Goal: Check status: Check status

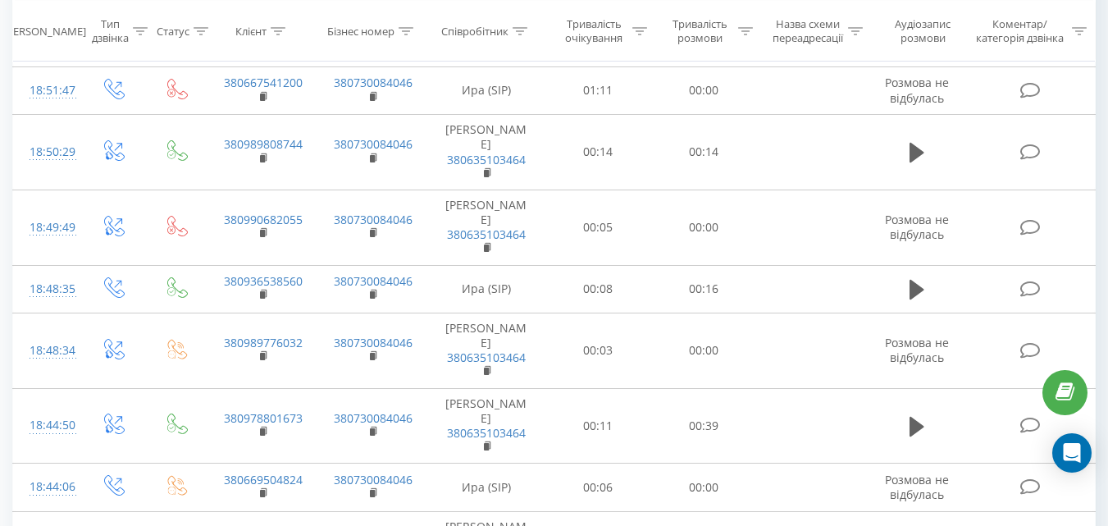
scroll to position [1277, 0]
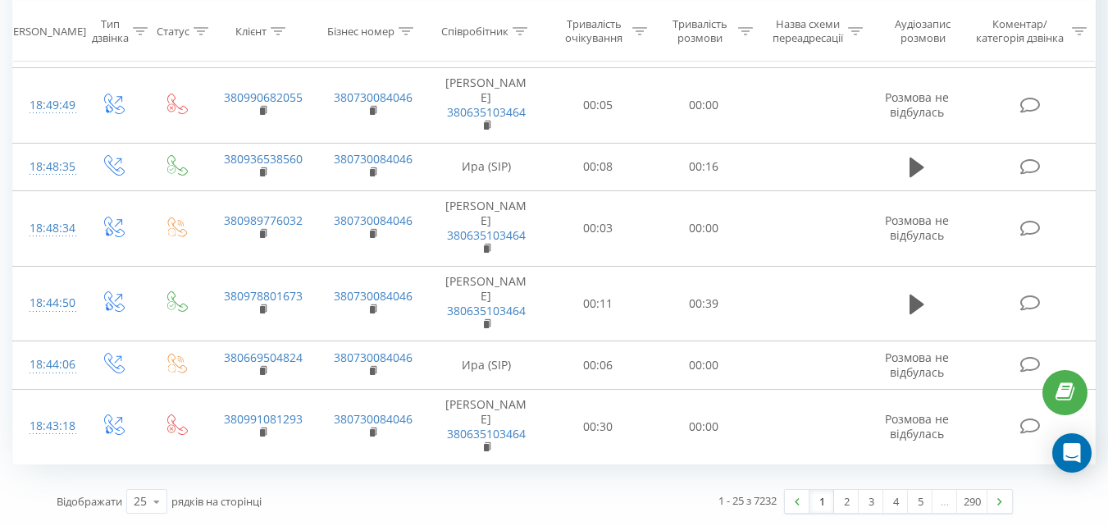
click at [824, 498] on link "1" at bounding box center [822, 501] width 25 height 23
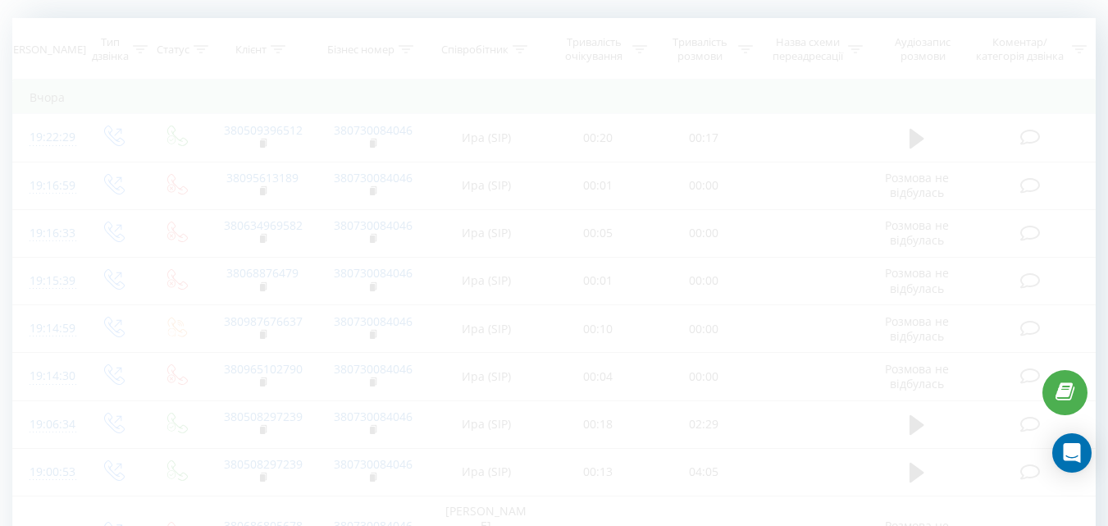
scroll to position [108, 0]
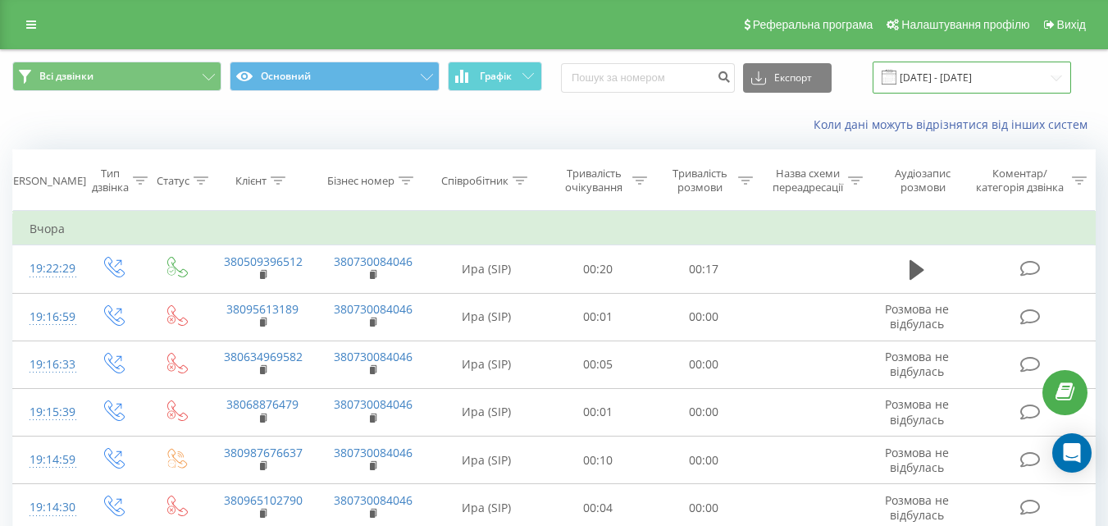
click at [1015, 69] on input "19.07.2025 - 19.08.2025" at bounding box center [972, 78] width 199 height 32
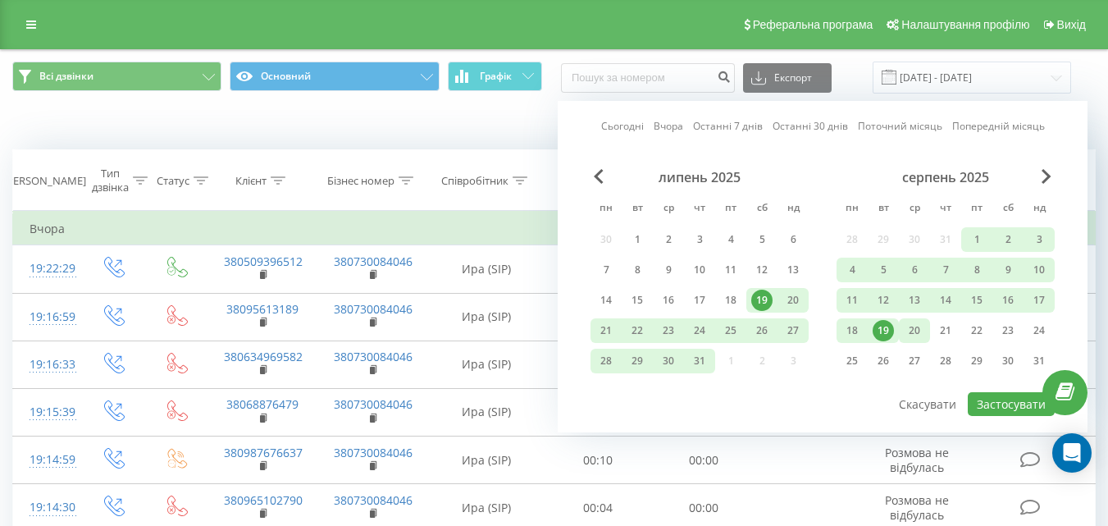
click at [915, 335] on div "20" at bounding box center [914, 330] width 21 height 21
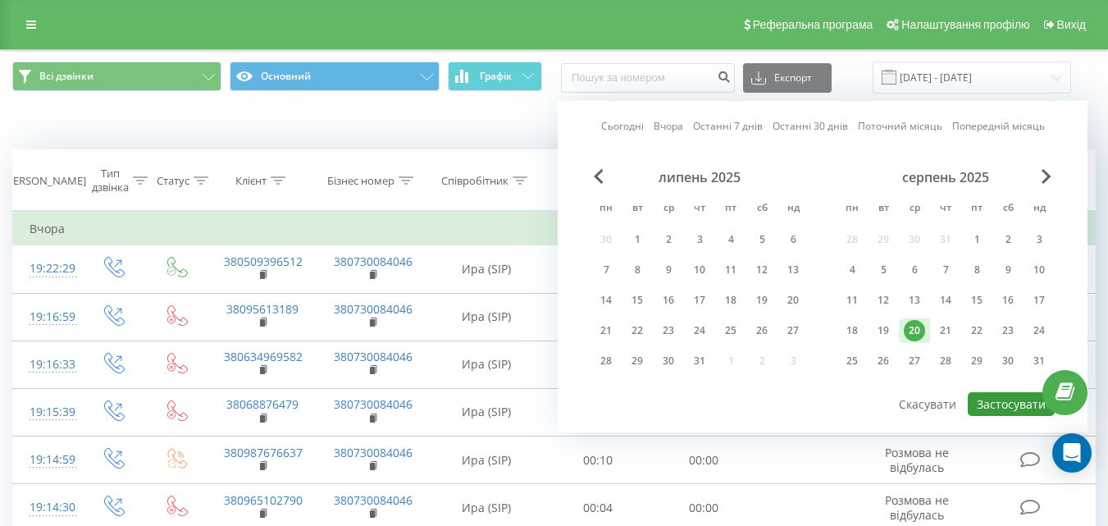
click at [1024, 405] on button "Застосувати" at bounding box center [1011, 404] width 87 height 24
type input "[DATE] - [DATE]"
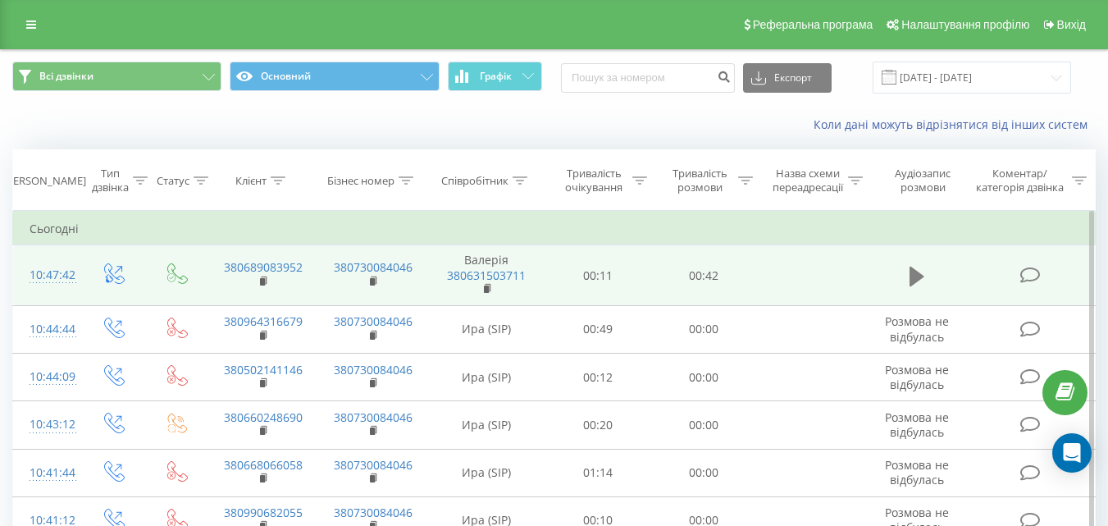
click at [919, 275] on icon at bounding box center [917, 276] width 15 height 20
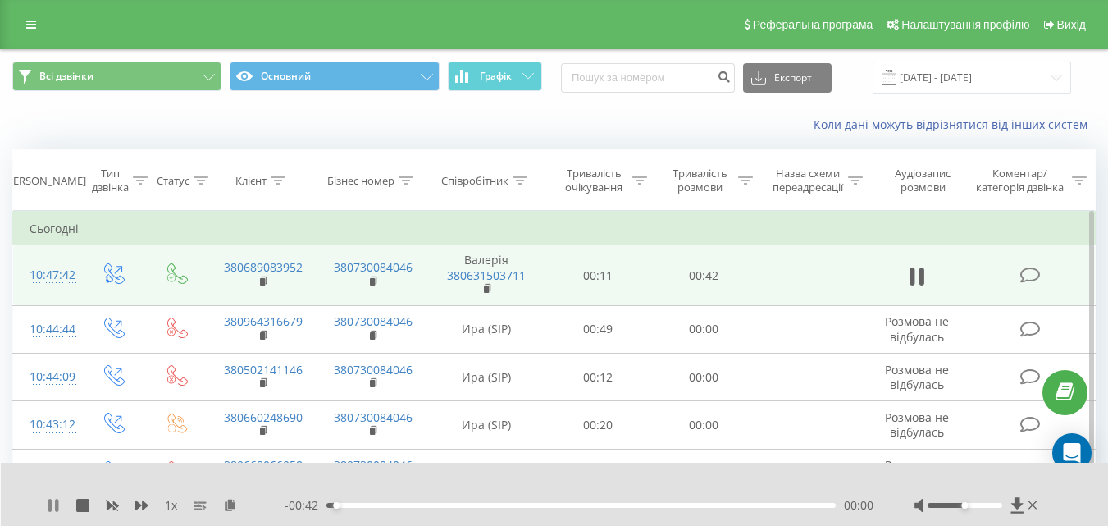
click at [54, 505] on icon at bounding box center [53, 505] width 13 height 13
click at [1011, 505] on icon at bounding box center [1018, 505] width 14 height 16
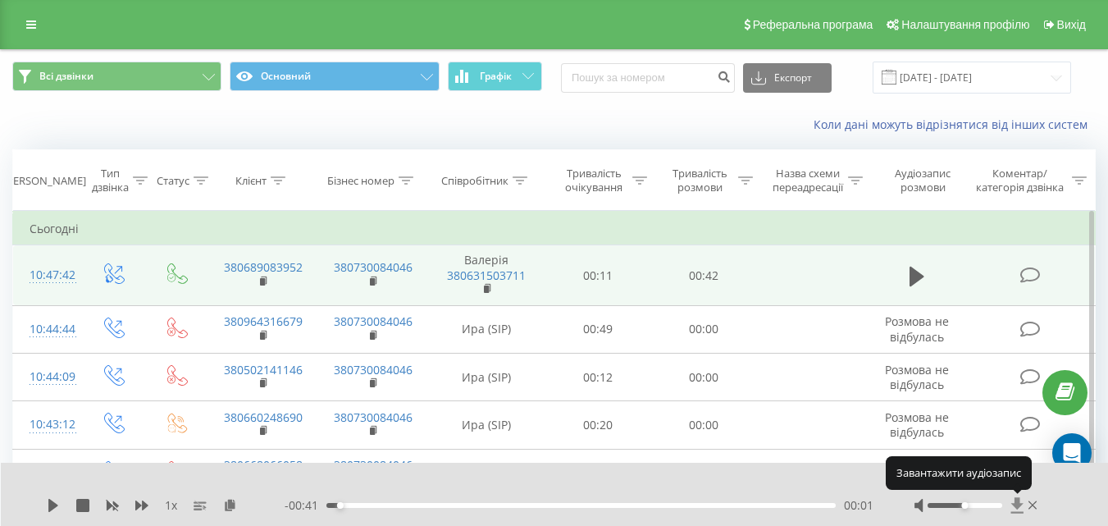
click at [1011, 505] on icon at bounding box center [1018, 505] width 14 height 16
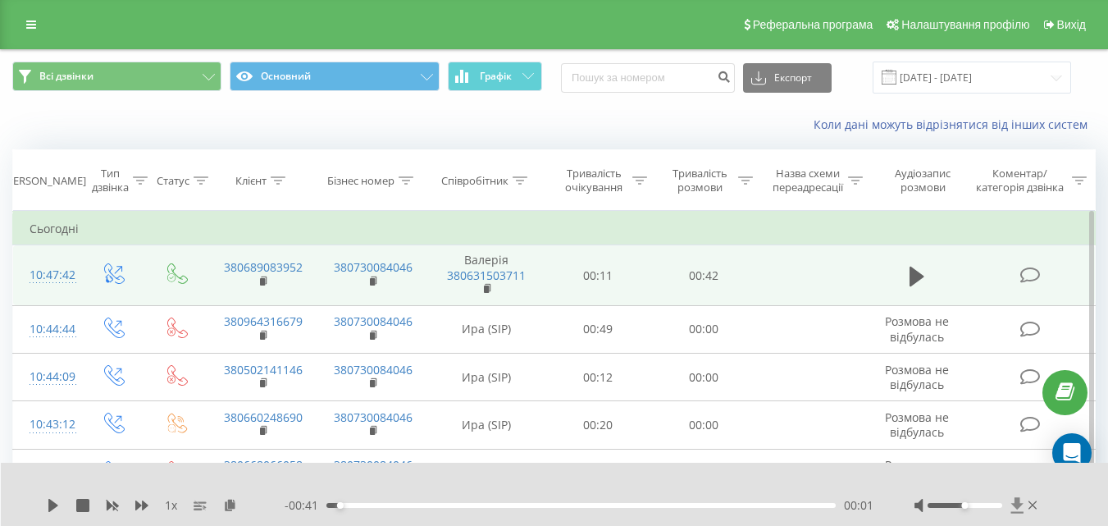
click at [1011, 505] on icon at bounding box center [1018, 505] width 14 height 16
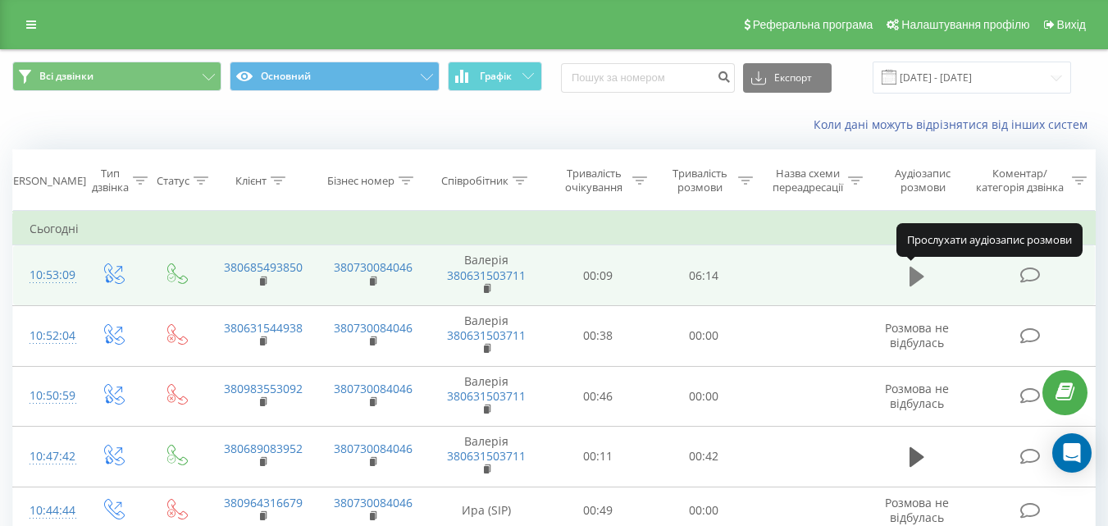
click at [918, 272] on icon at bounding box center [917, 276] width 15 height 20
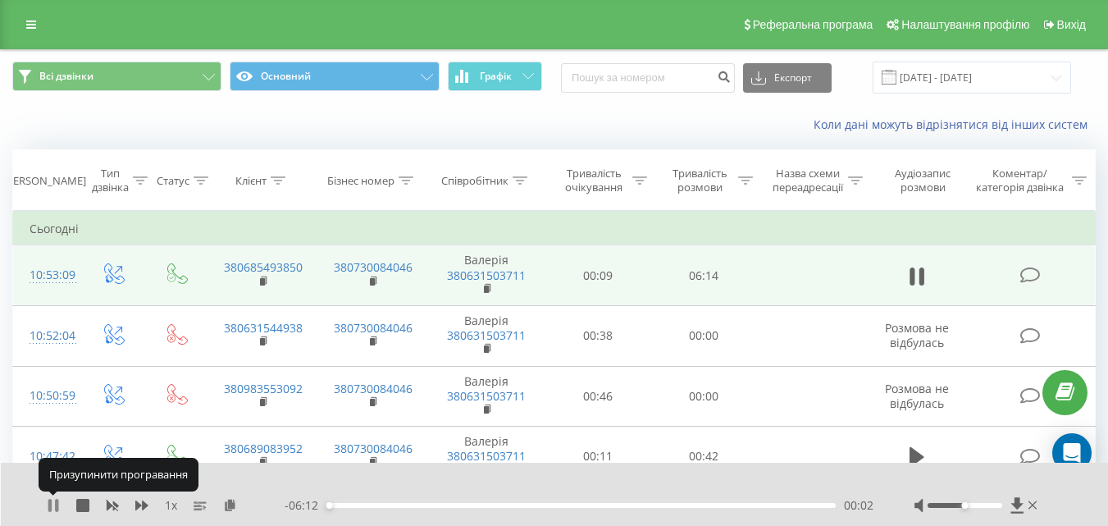
click at [52, 506] on icon at bounding box center [49, 505] width 3 height 13
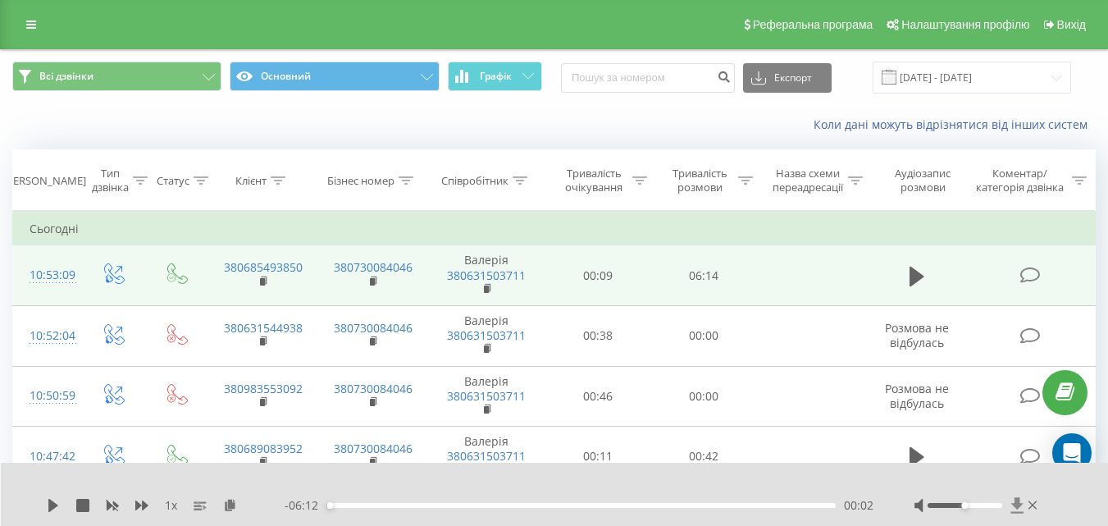
click at [1018, 497] on icon at bounding box center [1018, 505] width 14 height 16
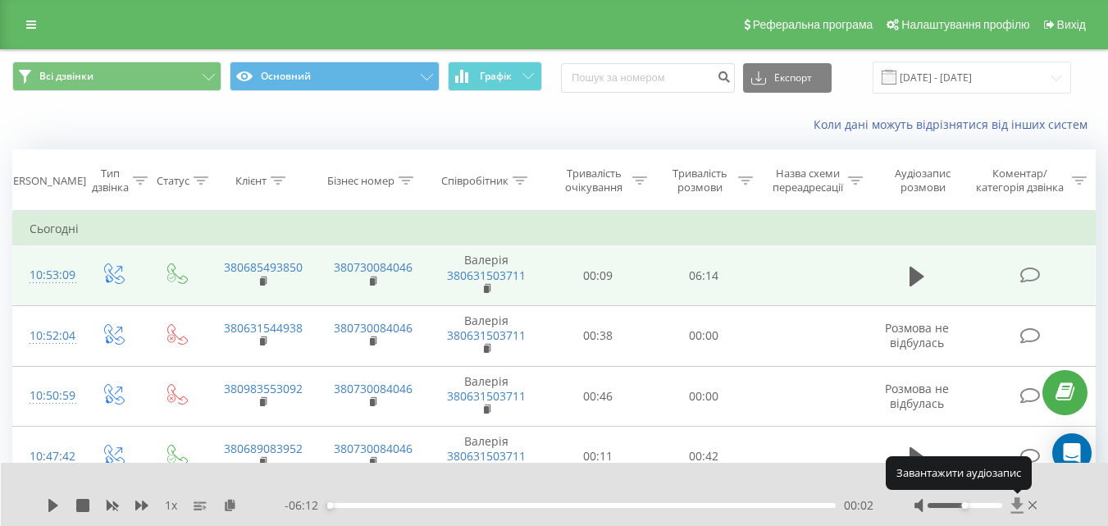
click at [1018, 497] on icon at bounding box center [1018, 505] width 14 height 16
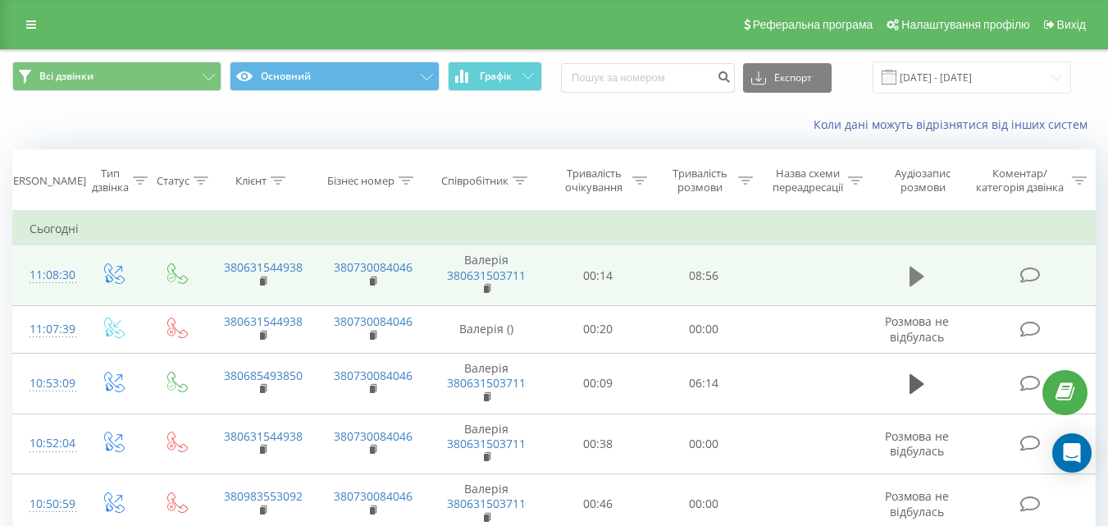
click at [913, 275] on icon at bounding box center [917, 276] width 15 height 20
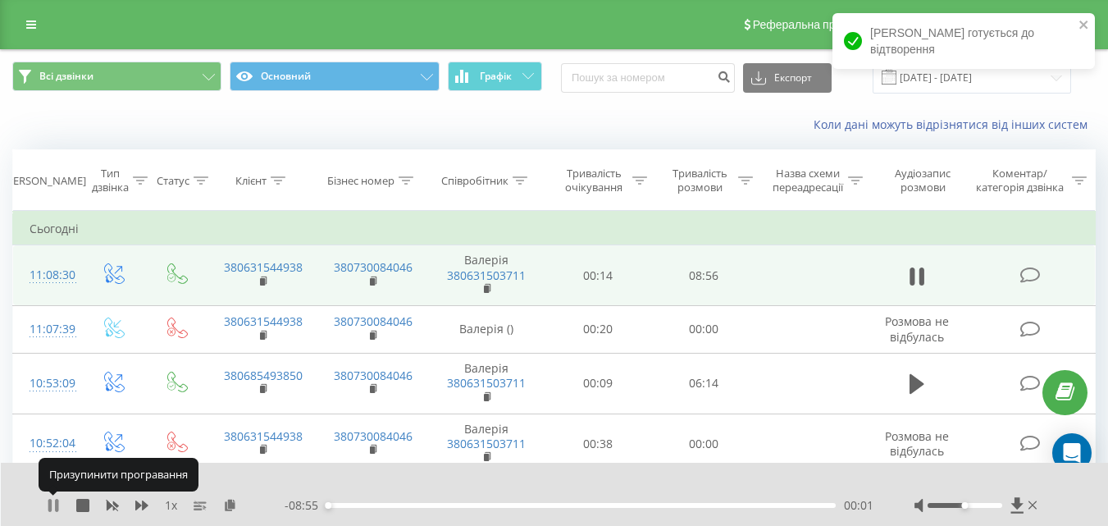
click at [53, 501] on icon at bounding box center [53, 505] width 13 height 13
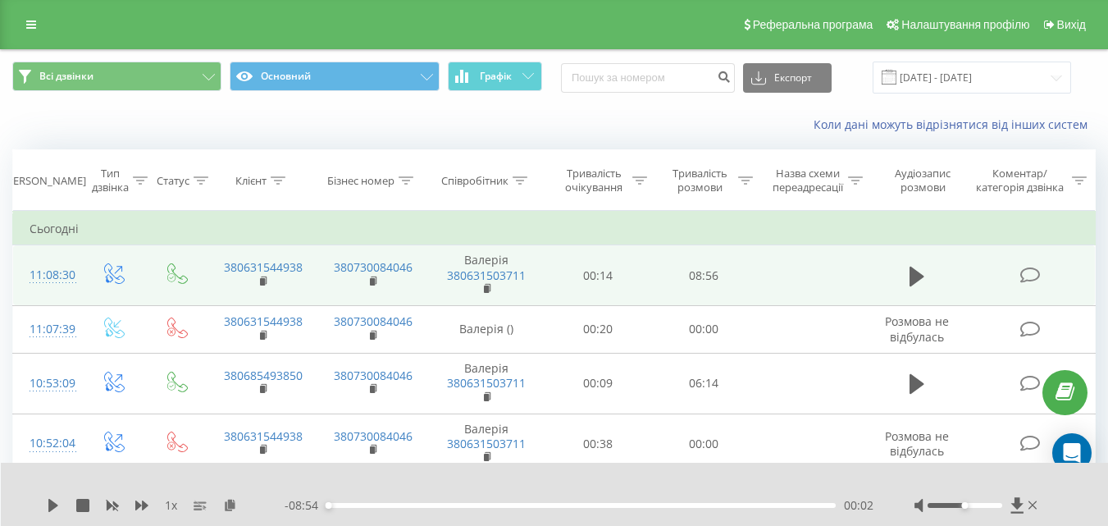
click at [1019, 496] on div "1 x - 08:54 00:02 00:02" at bounding box center [555, 494] width 1108 height 63
click at [1016, 499] on icon at bounding box center [1017, 505] width 12 height 16
click at [1016, 502] on icon at bounding box center [1017, 505] width 12 height 16
click at [1023, 499] on icon at bounding box center [1018, 505] width 14 height 16
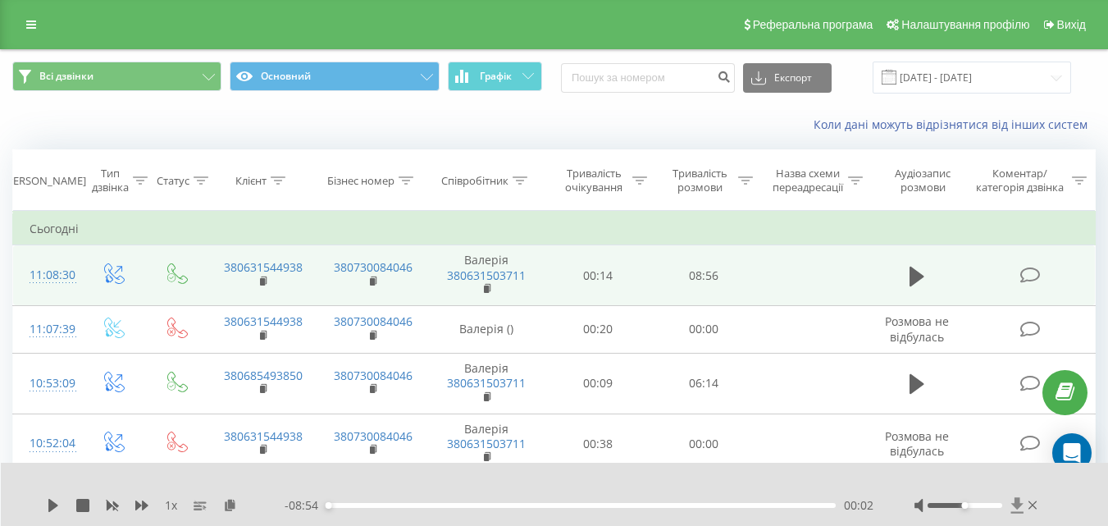
click at [1023, 499] on icon at bounding box center [1018, 505] width 14 height 16
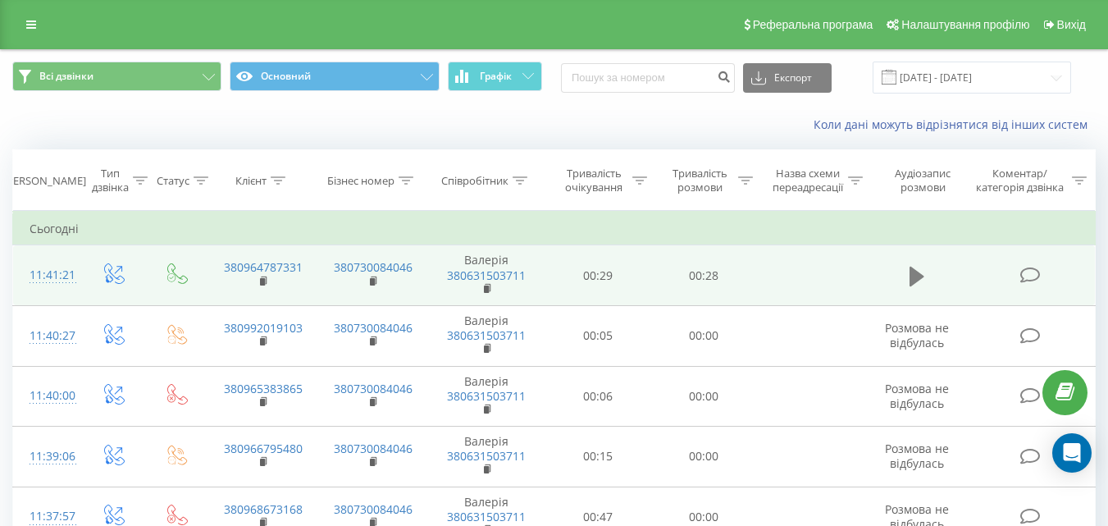
click at [909, 270] on button at bounding box center [917, 276] width 25 height 25
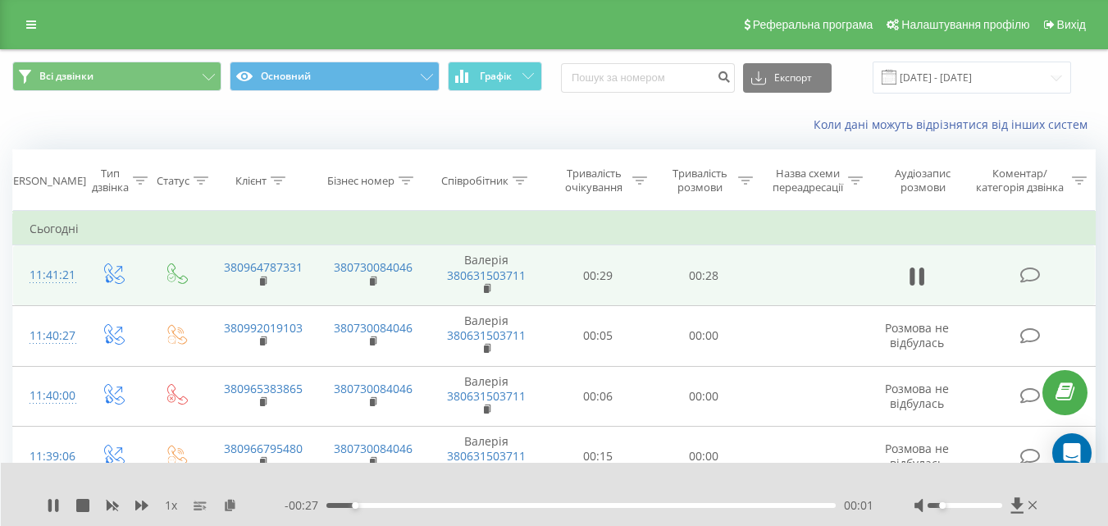
drag, startPoint x: 964, startPoint y: 508, endPoint x: 939, endPoint y: 507, distance: 24.6
click at [939, 507] on div "Accessibility label" at bounding box center [942, 505] width 7 height 7
click at [1015, 499] on icon at bounding box center [1017, 505] width 12 height 16
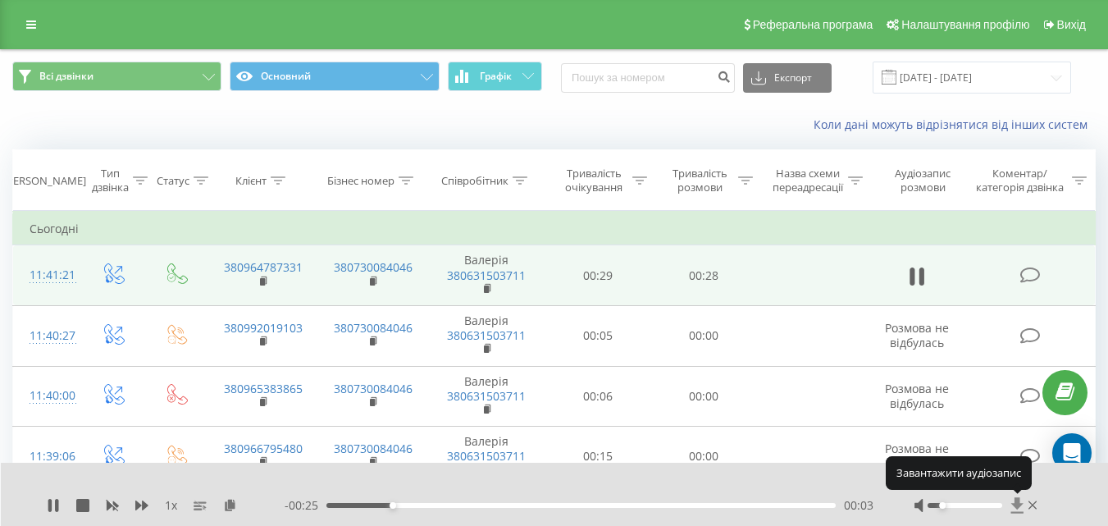
click at [1015, 499] on icon at bounding box center [1017, 505] width 12 height 16
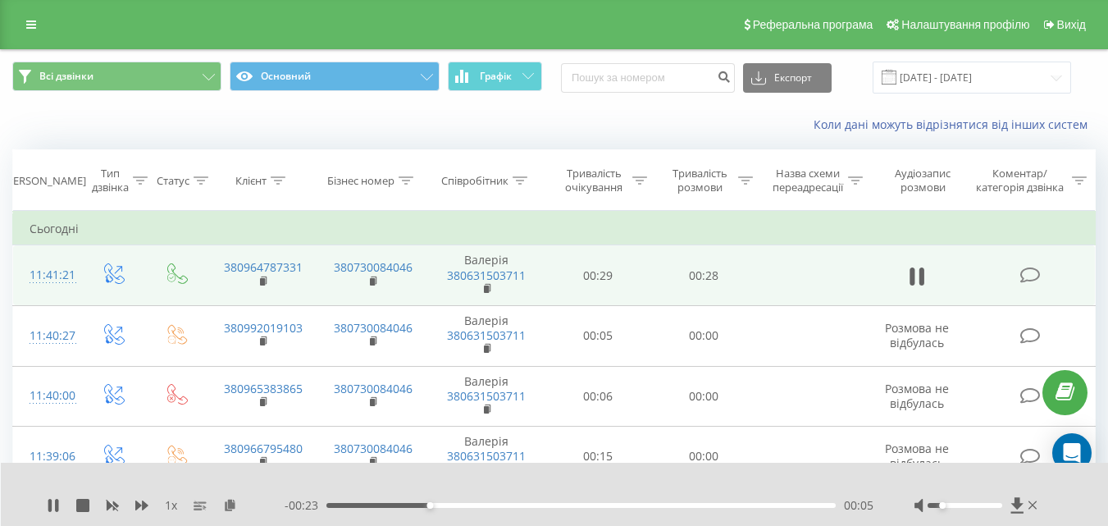
click at [63, 505] on div "1 x" at bounding box center [166, 505] width 238 height 16
click at [55, 510] on icon at bounding box center [53, 505] width 13 height 13
click at [1017, 501] on icon at bounding box center [1017, 505] width 12 height 16
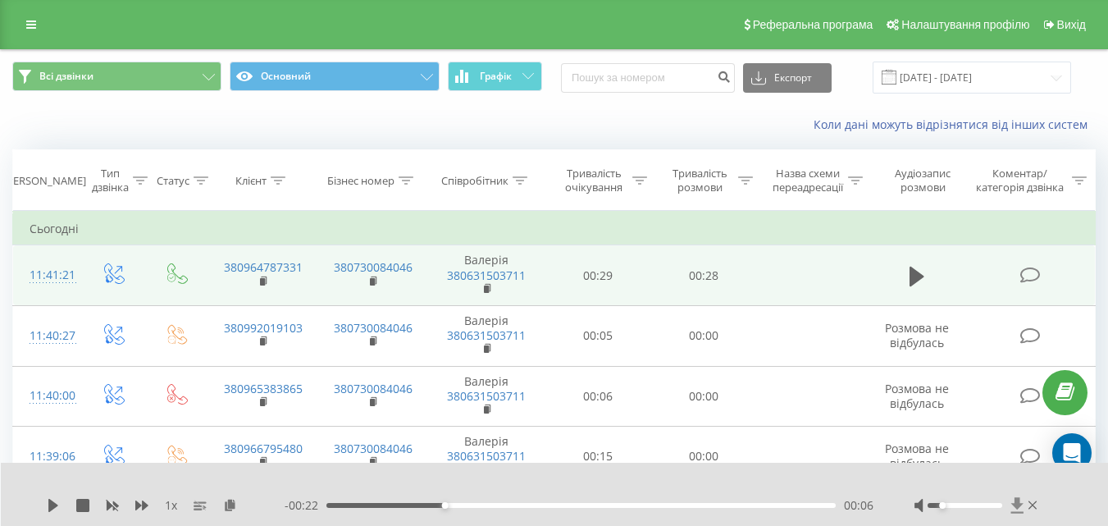
click at [1017, 501] on icon at bounding box center [1017, 505] width 12 height 16
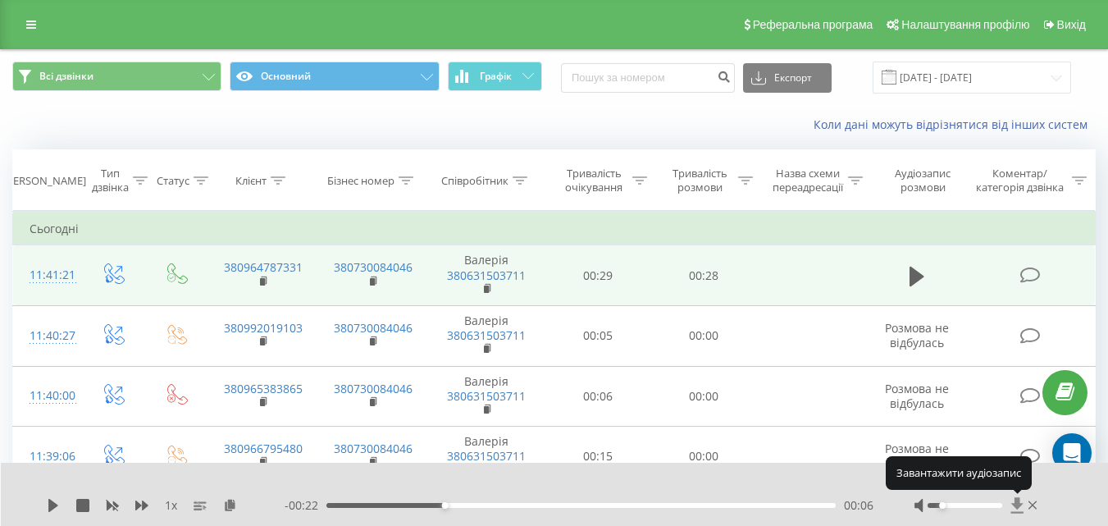
click at [1017, 502] on icon at bounding box center [1017, 505] width 12 height 16
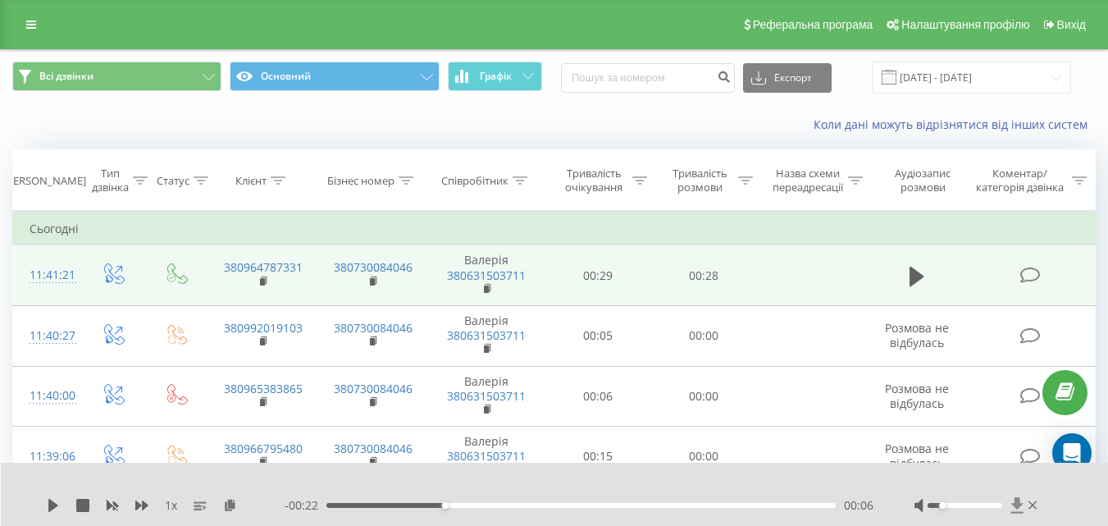
click at [1016, 501] on icon at bounding box center [1017, 505] width 12 height 16
click at [1016, 500] on icon at bounding box center [1017, 505] width 12 height 16
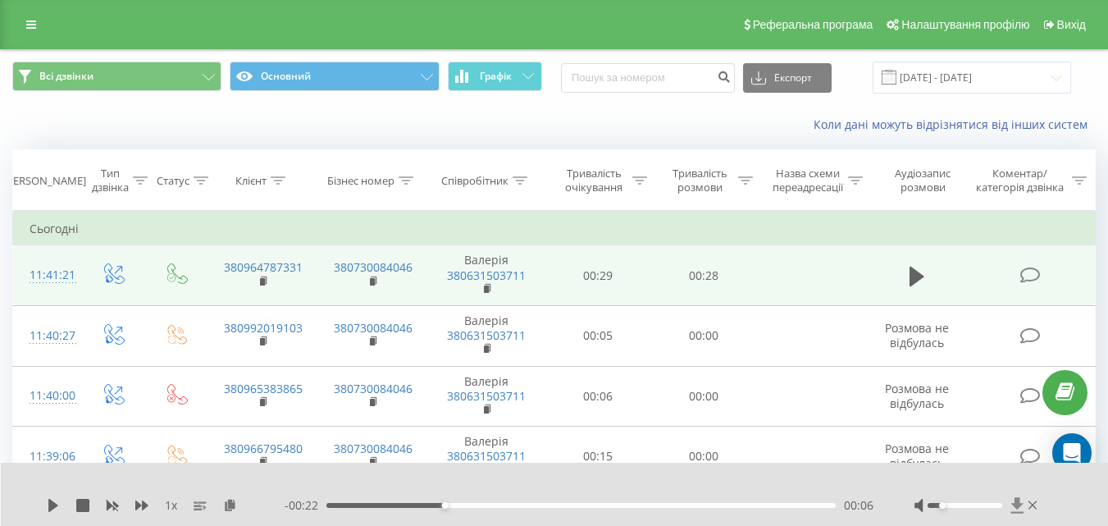
click at [1016, 500] on icon at bounding box center [1017, 505] width 12 height 16
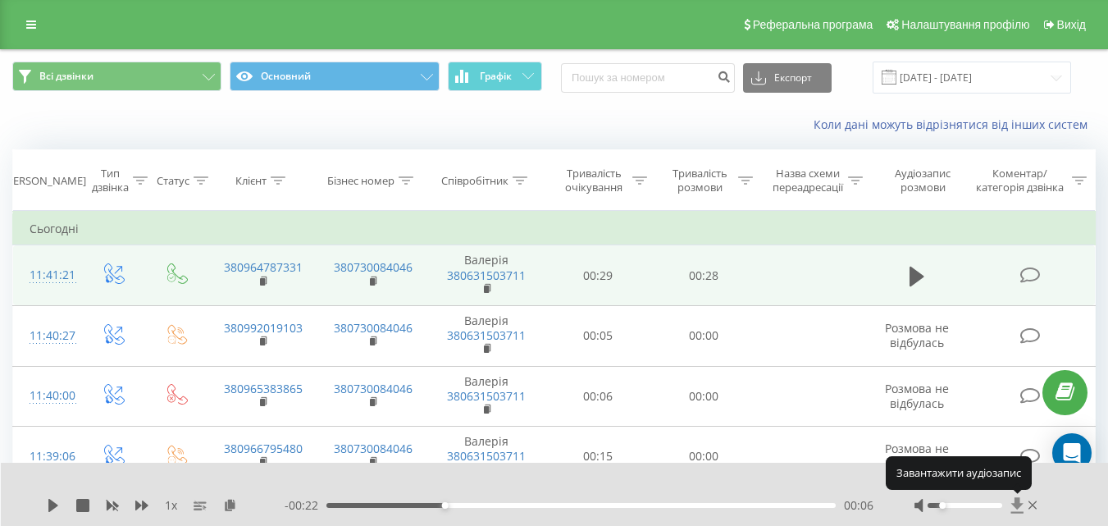
click at [1016, 500] on icon at bounding box center [1017, 505] width 12 height 16
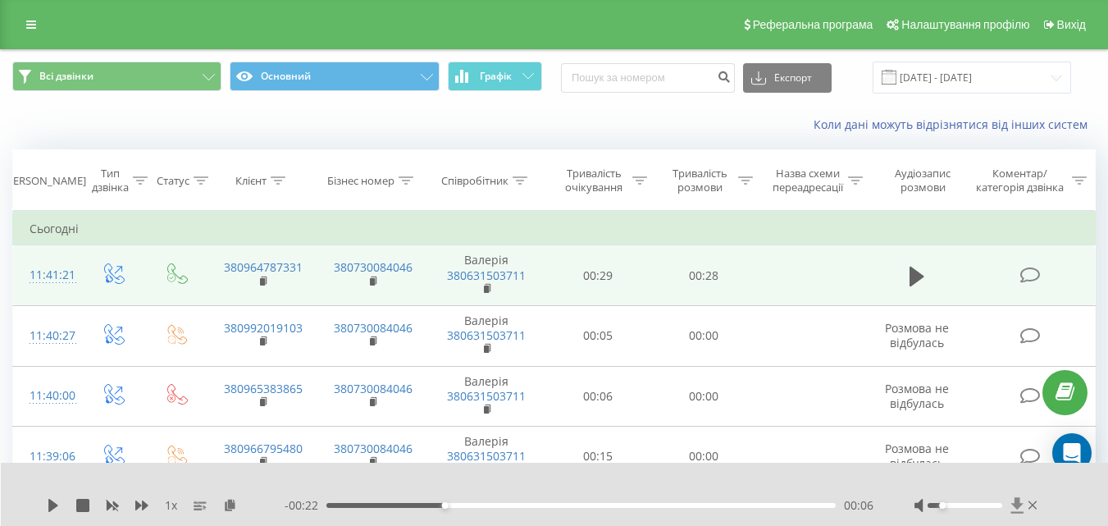
click at [1019, 501] on icon at bounding box center [1017, 505] width 12 height 16
click at [1022, 502] on icon at bounding box center [1018, 505] width 14 height 16
click at [1020, 503] on icon at bounding box center [1018, 505] width 14 height 16
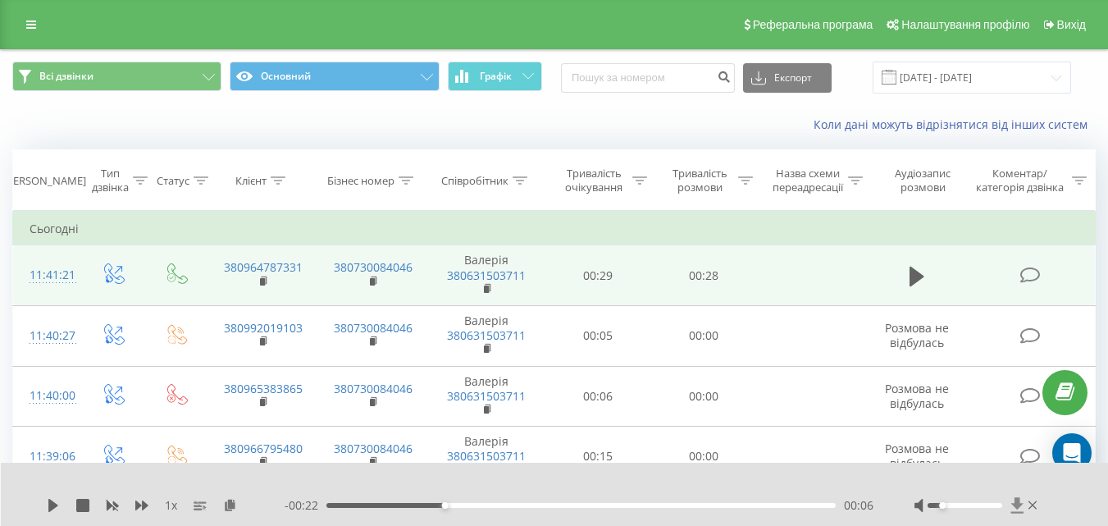
click at [1021, 502] on icon at bounding box center [1018, 505] width 14 height 16
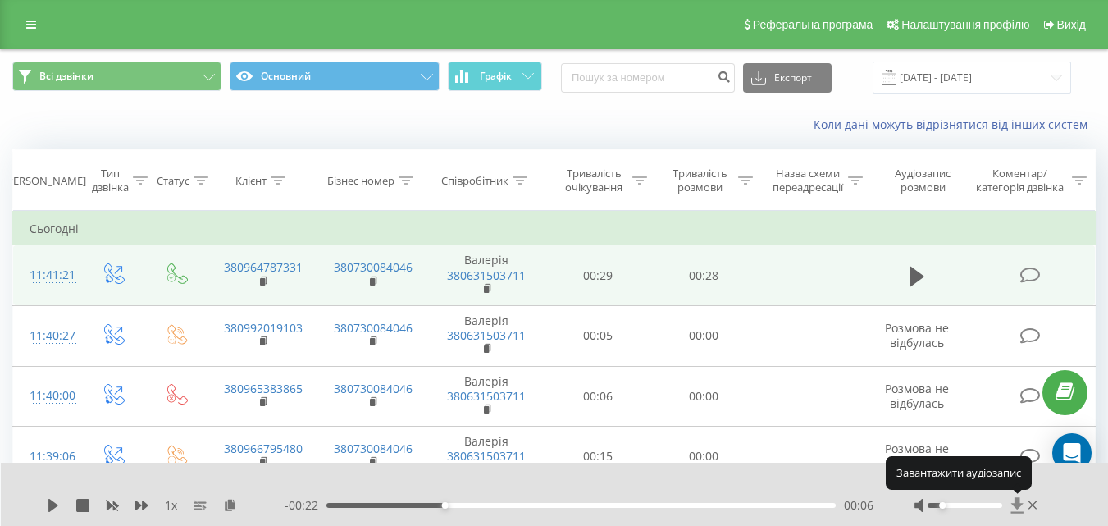
click at [1021, 502] on icon at bounding box center [1018, 505] width 14 height 16
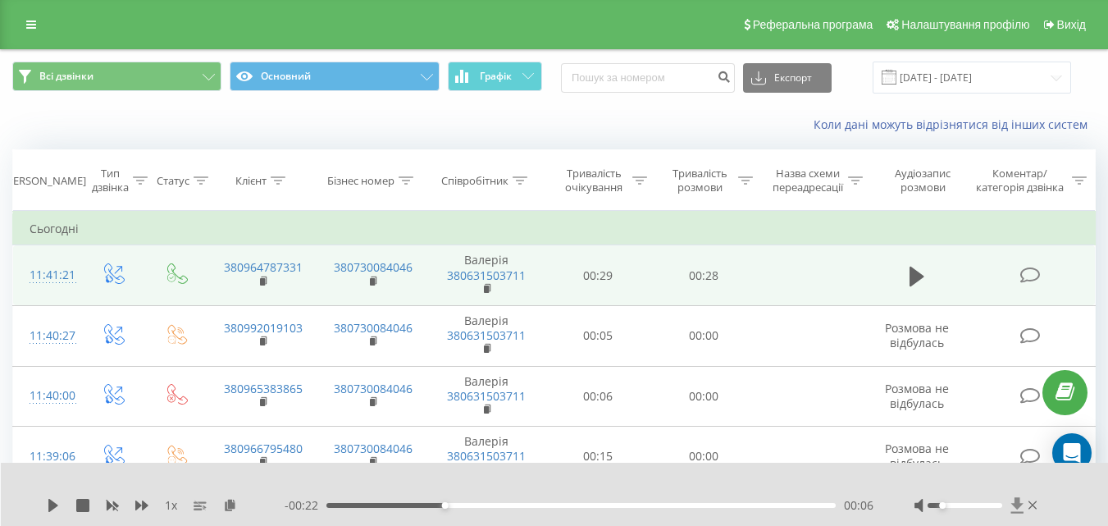
click at [1012, 500] on icon at bounding box center [1018, 505] width 14 height 16
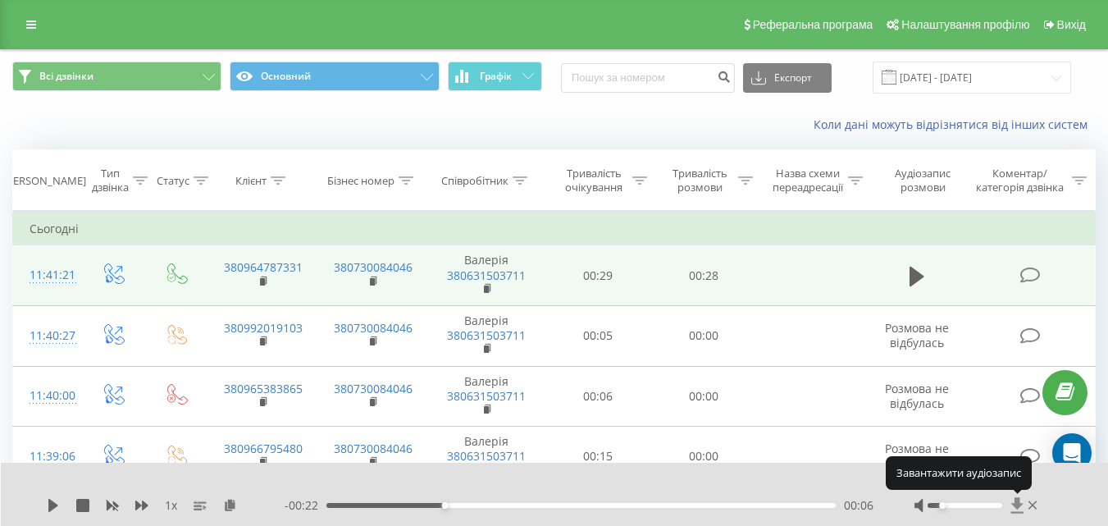
click at [1012, 500] on icon at bounding box center [1018, 505] width 14 height 16
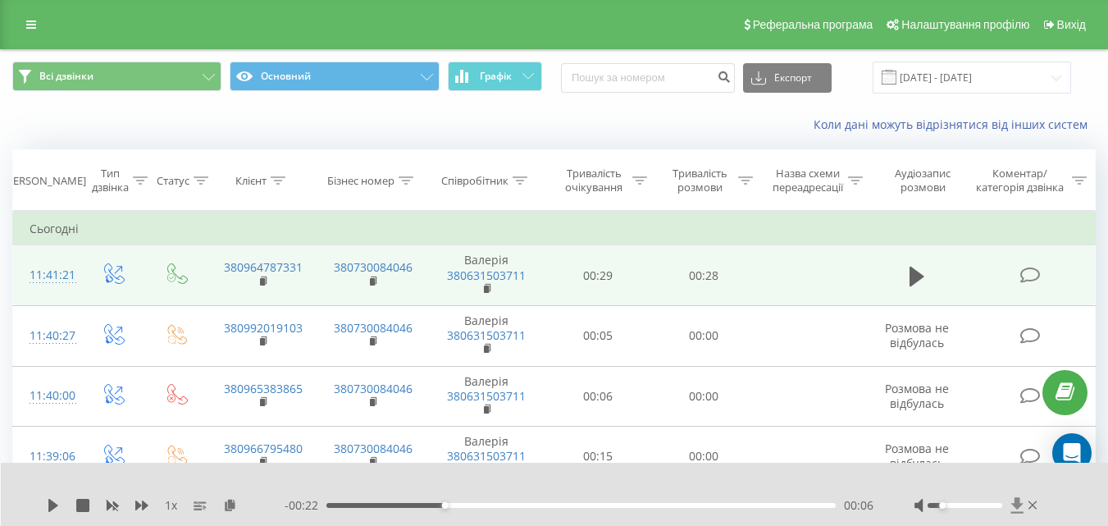
click at [1012, 500] on icon at bounding box center [1018, 505] width 14 height 16
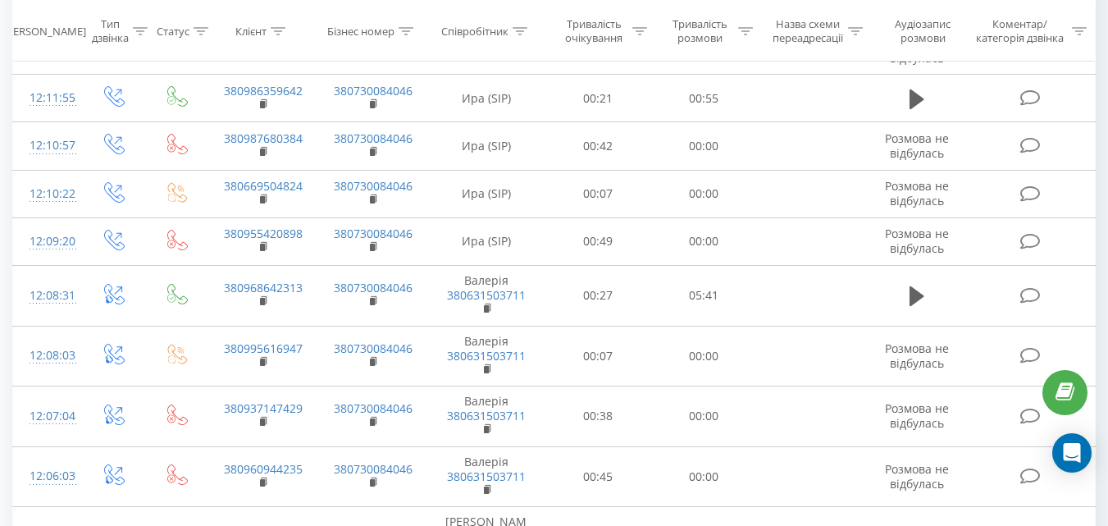
scroll to position [599, 0]
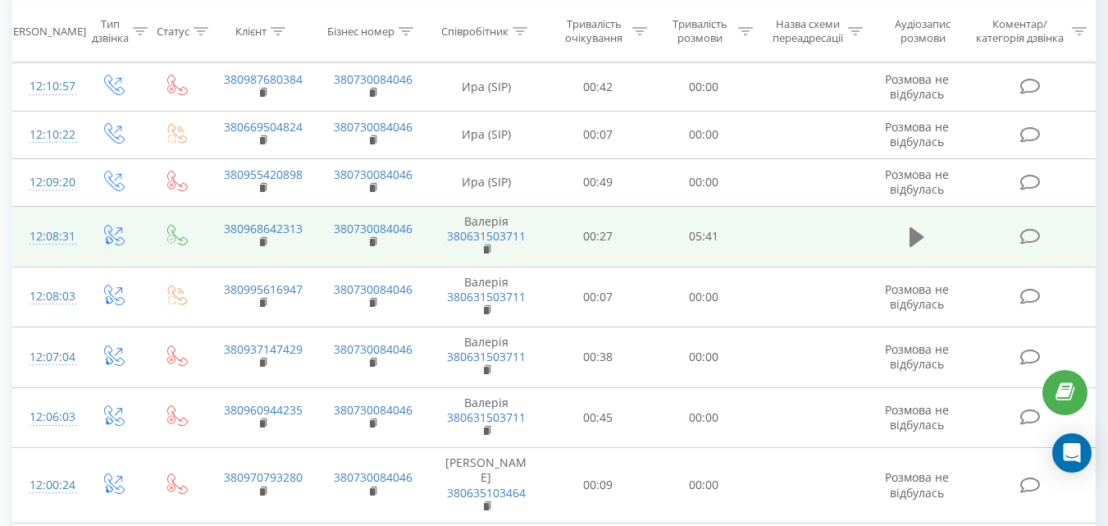
click at [922, 244] on icon at bounding box center [917, 237] width 15 height 23
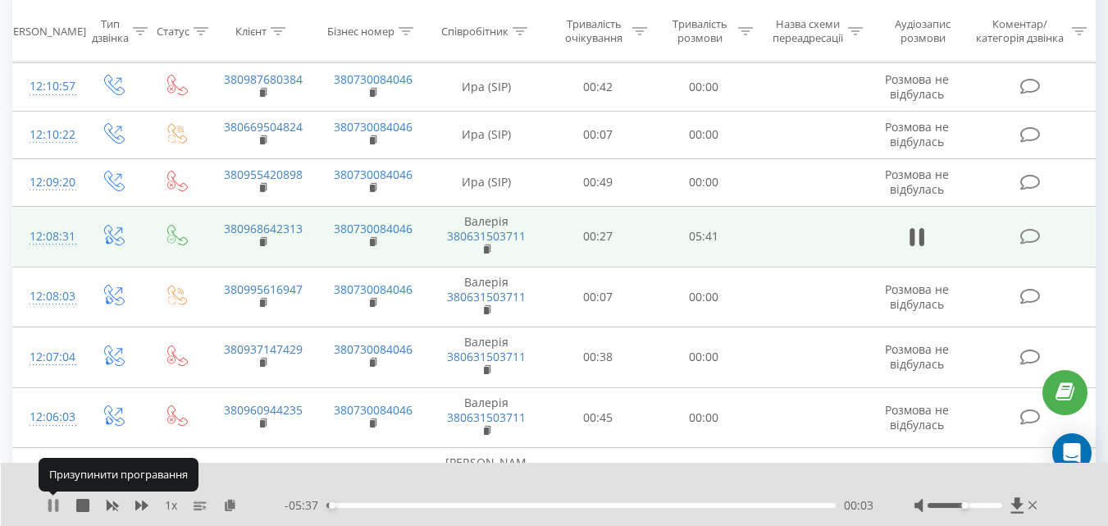
click at [54, 508] on icon at bounding box center [53, 505] width 13 height 13
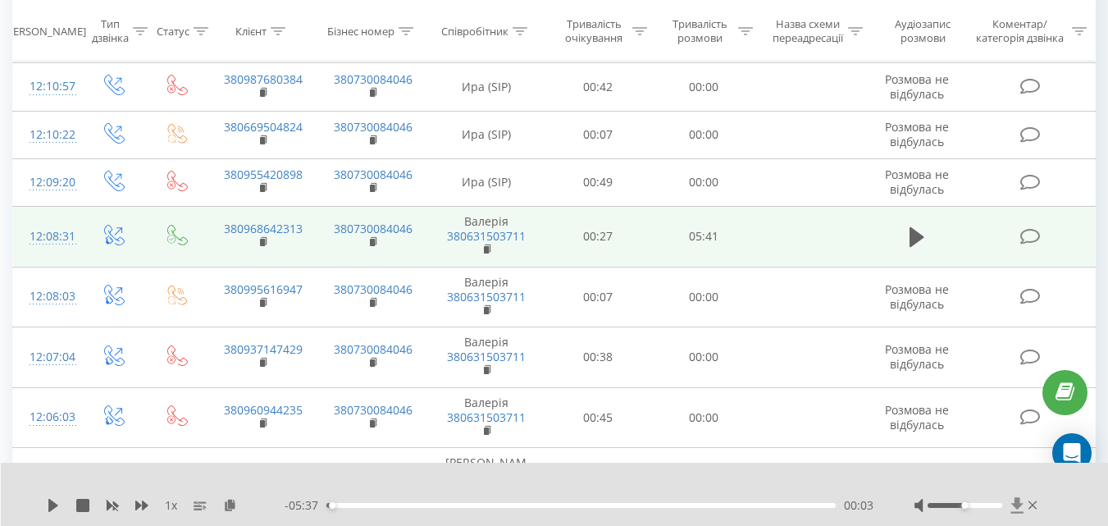
click at [1021, 503] on icon at bounding box center [1018, 505] width 14 height 16
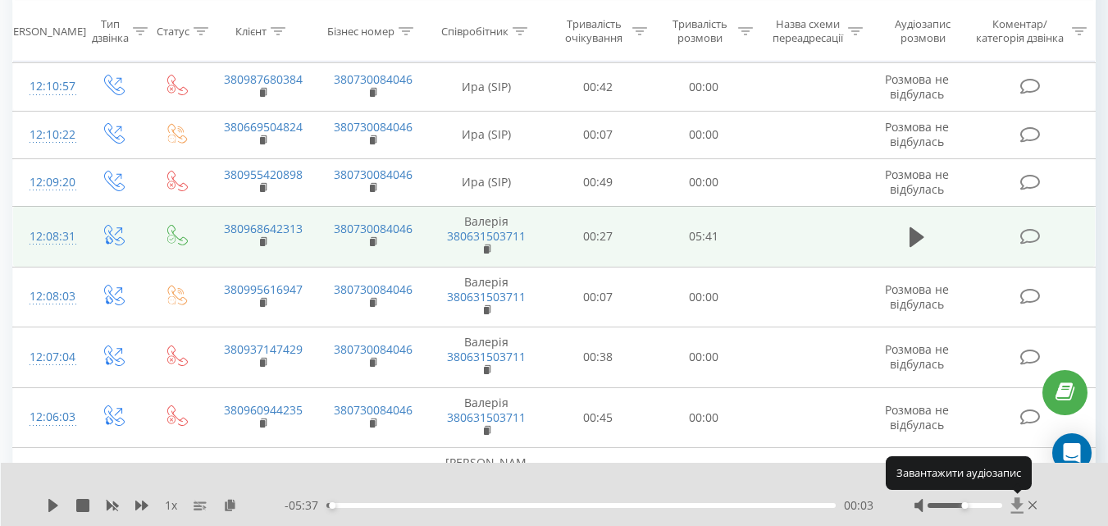
click at [1021, 503] on icon at bounding box center [1018, 505] width 14 height 16
click at [1020, 503] on icon at bounding box center [1017, 505] width 12 height 16
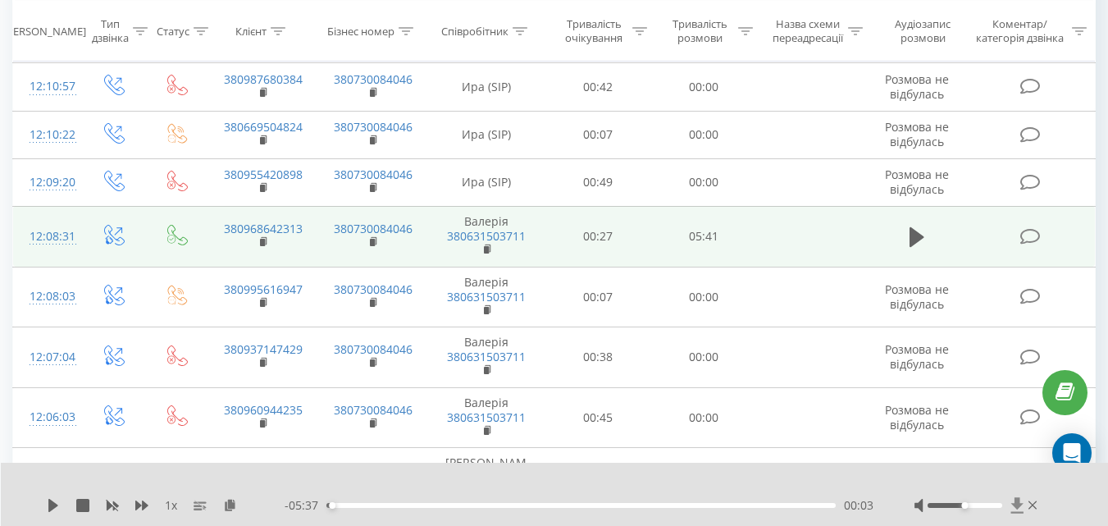
click at [1015, 497] on icon at bounding box center [1018, 505] width 14 height 16
click at [1015, 498] on icon at bounding box center [1017, 505] width 12 height 16
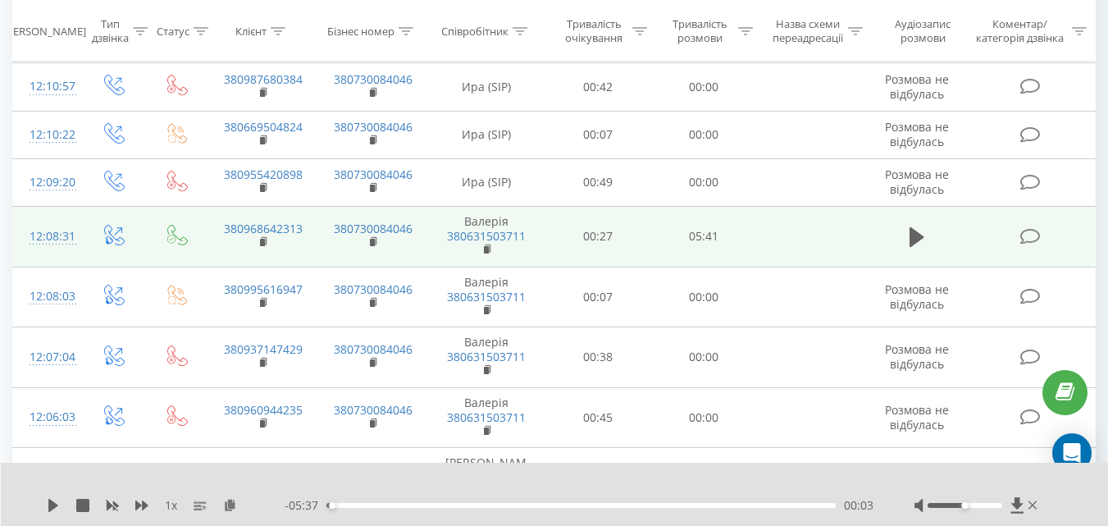
scroll to position [189, 0]
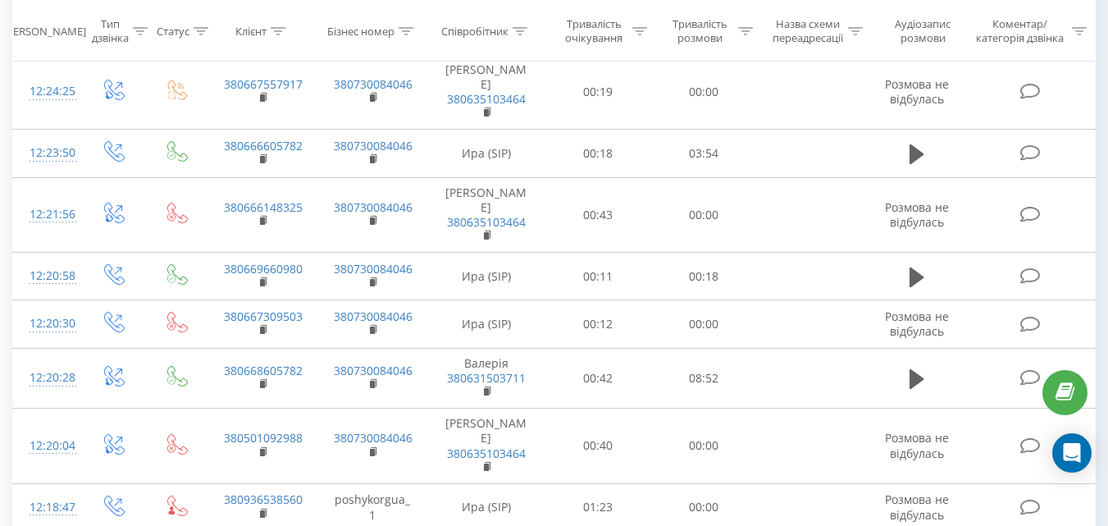
scroll to position [582, 0]
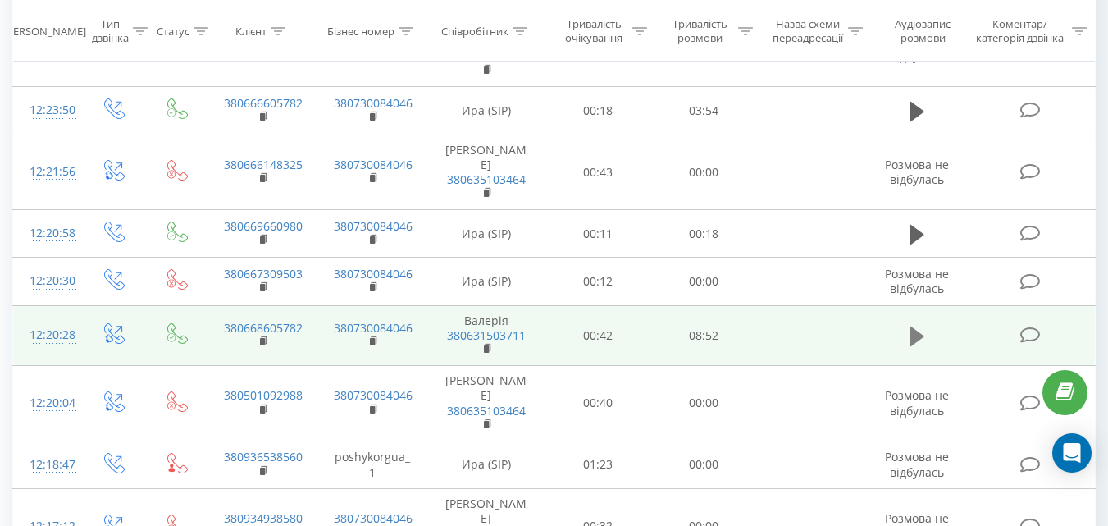
click at [920, 340] on icon at bounding box center [917, 336] width 15 height 23
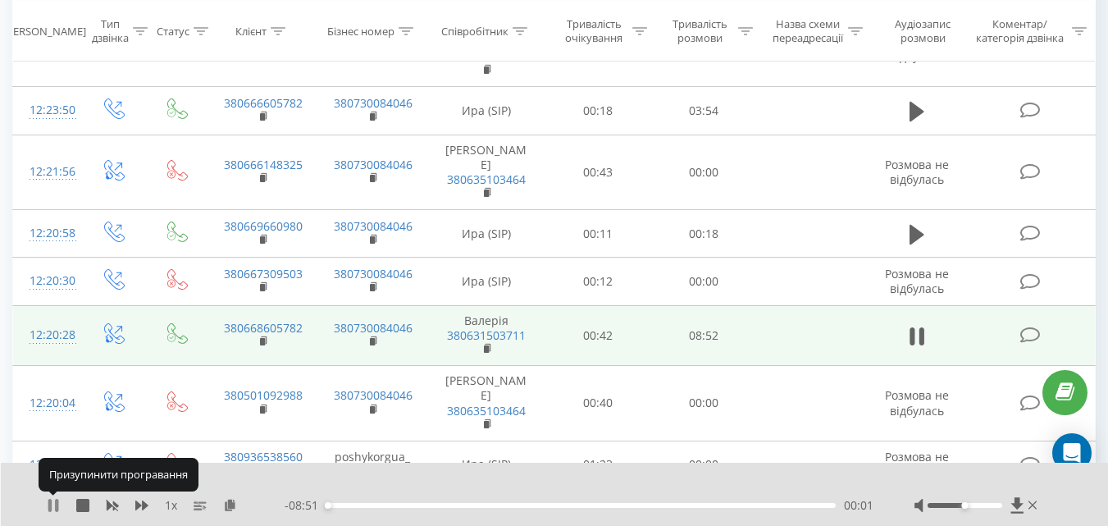
click at [52, 502] on icon at bounding box center [53, 505] width 13 height 13
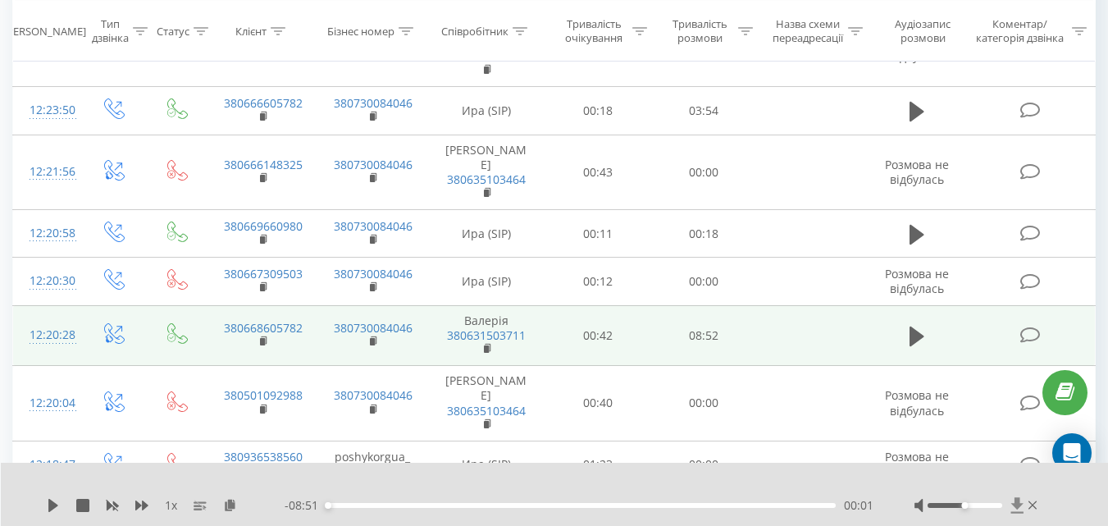
click at [1011, 505] on icon at bounding box center [1018, 505] width 14 height 16
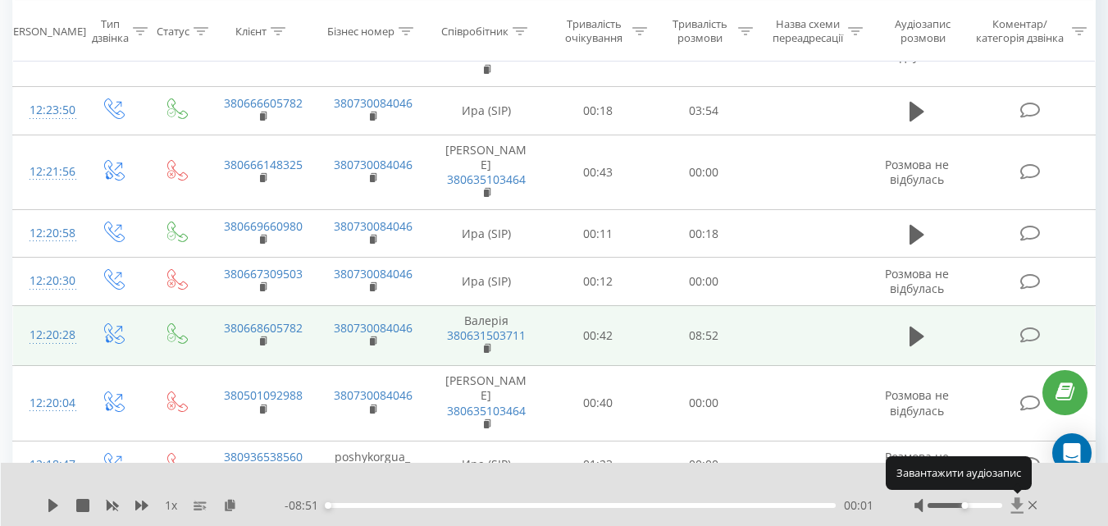
click at [1011, 505] on icon at bounding box center [1018, 505] width 14 height 16
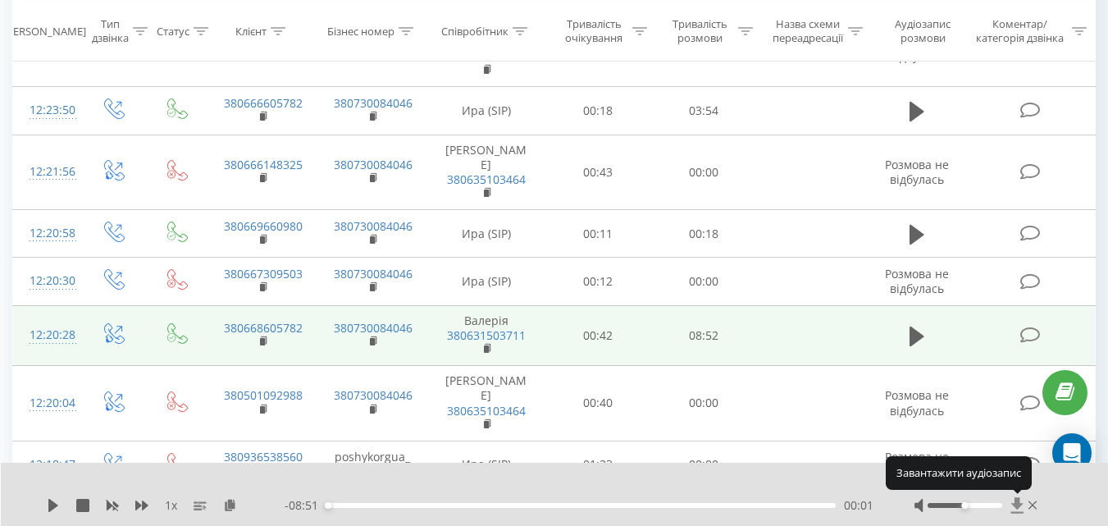
click at [1011, 505] on icon at bounding box center [1018, 505] width 14 height 16
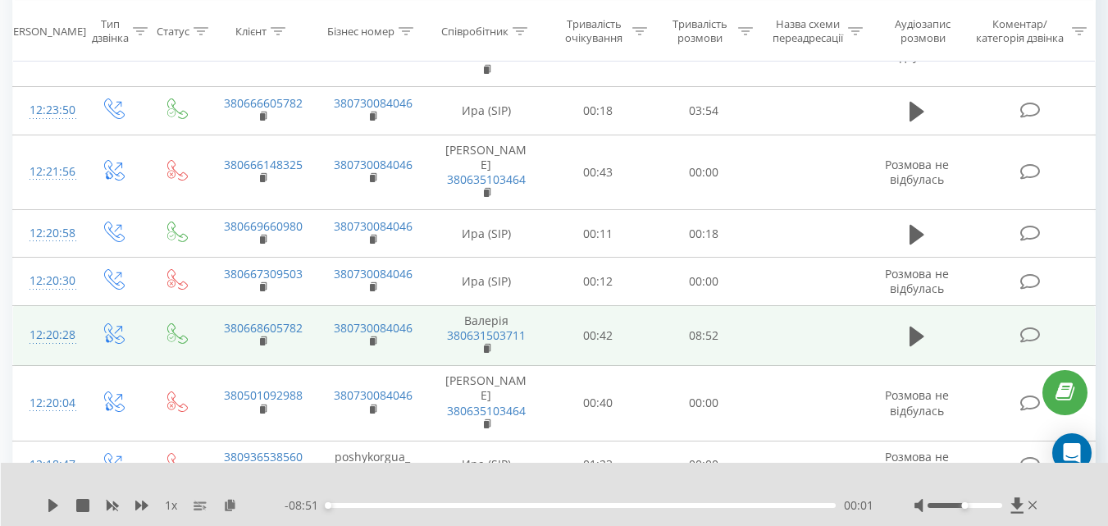
click at [1025, 498] on div at bounding box center [978, 505] width 126 height 16
click at [1012, 501] on icon at bounding box center [1018, 505] width 14 height 16
click at [1020, 510] on icon at bounding box center [1018, 505] width 14 height 16
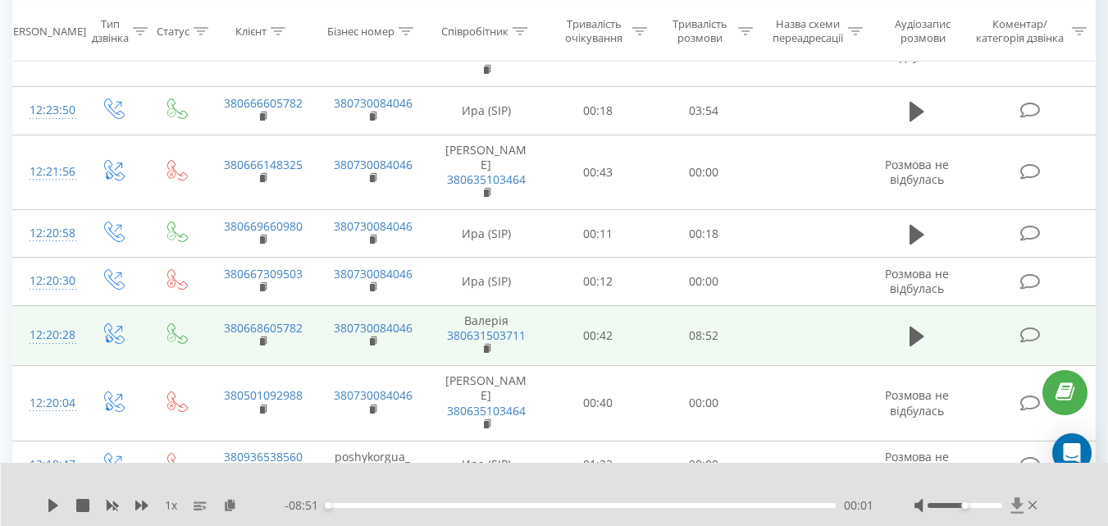
click at [1020, 510] on icon at bounding box center [1018, 505] width 14 height 16
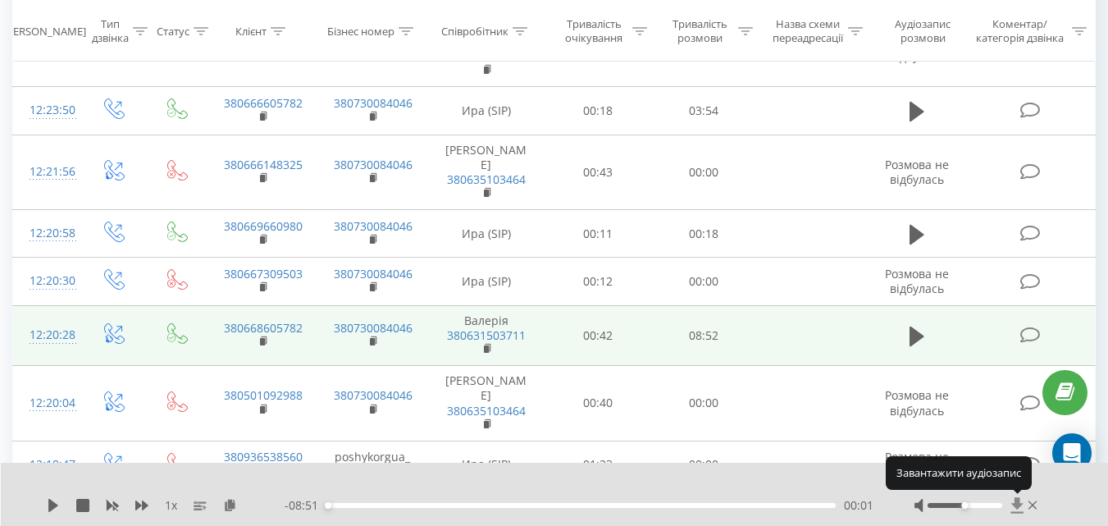
click at [1020, 509] on icon at bounding box center [1018, 505] width 14 height 16
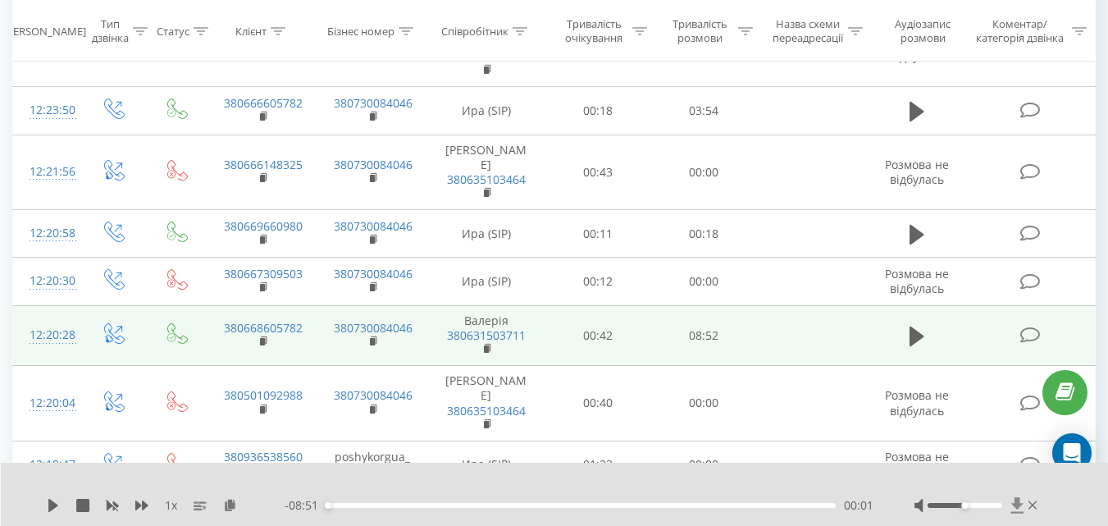
click at [1016, 500] on icon at bounding box center [1017, 505] width 12 height 16
